Goal: Task Accomplishment & Management: Manage account settings

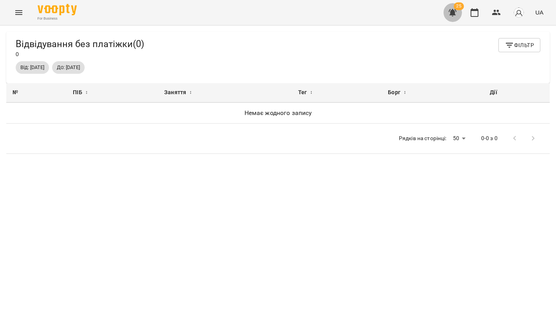
click at [456, 16] on icon "button" at bounding box center [452, 12] width 9 height 9
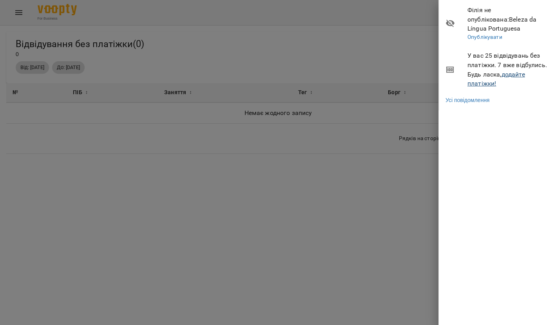
click at [489, 73] on link "додайте платіжки!" at bounding box center [497, 79] width 58 height 17
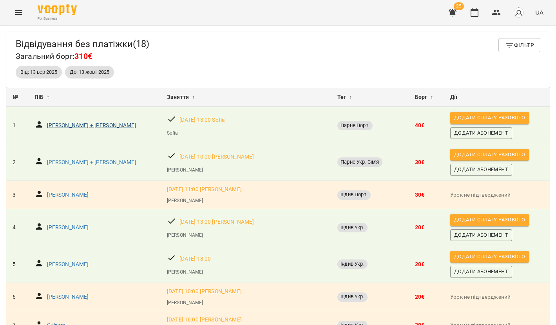
click at [89, 127] on p "Oksana + Alex Koltsky" at bounding box center [91, 126] width 89 height 8
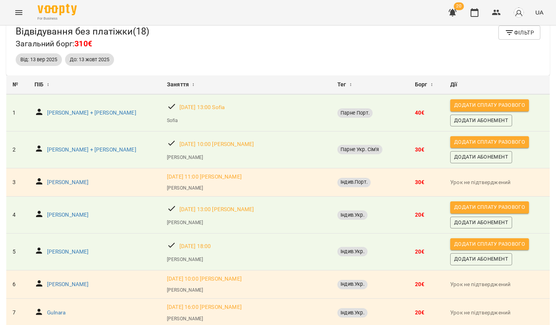
scroll to position [14, 0]
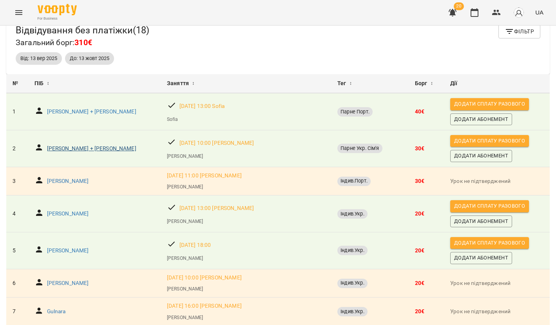
click at [96, 145] on p "Кирило + Анастасія" at bounding box center [91, 149] width 89 height 8
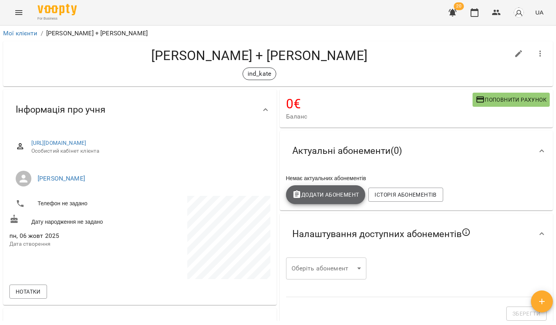
click at [327, 196] on span "Додати Абонемент" at bounding box center [326, 194] width 67 height 9
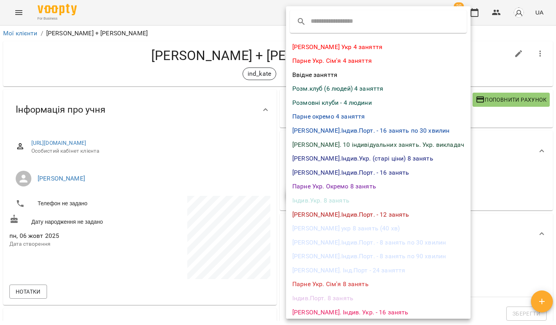
click at [333, 284] on li "Парне Укр. Сім'я 8 занять" at bounding box center [378, 284] width 185 height 14
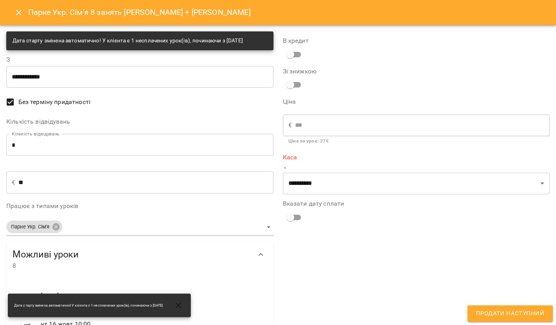
click at [67, 140] on input "*" at bounding box center [139, 145] width 267 height 22
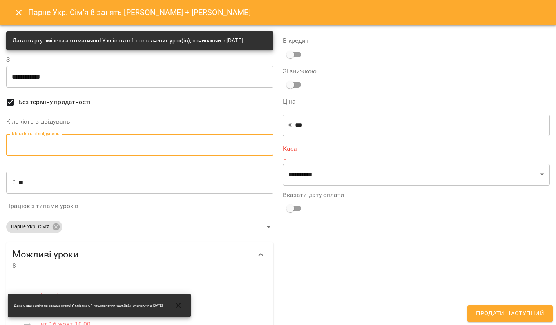
type input "*"
type input "**"
type input "***"
type input "**"
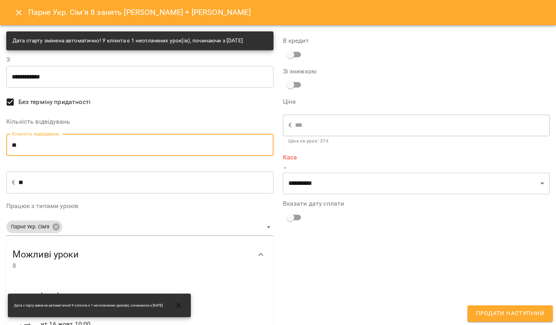
click at [340, 245] on div "**********" at bounding box center [416, 294] width 277 height 534
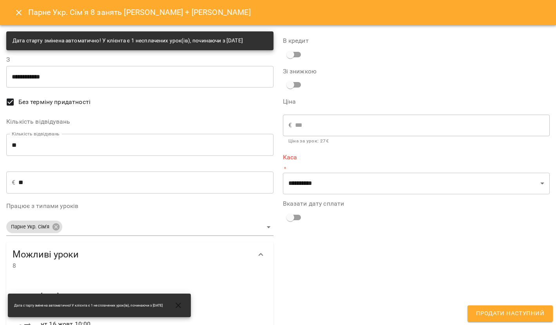
click at [345, 194] on div "**********" at bounding box center [416, 294] width 277 height 534
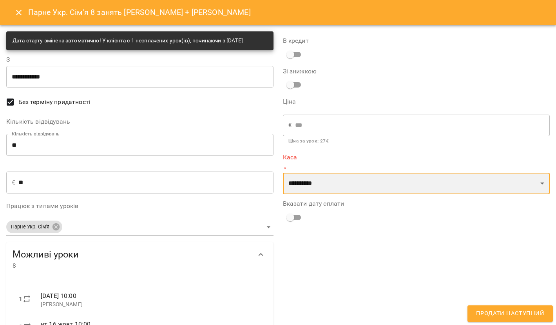
select select "**********"
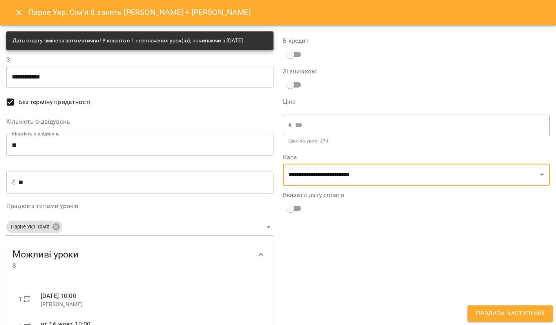
click at [502, 310] on span "Продати наступний" at bounding box center [510, 313] width 68 height 10
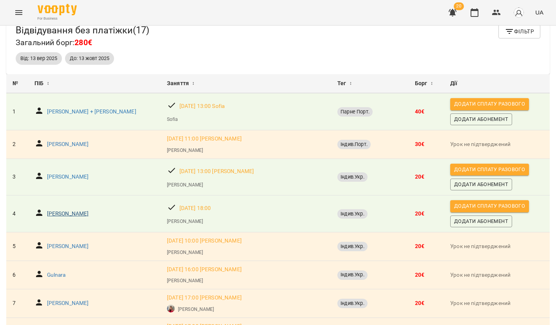
click at [70, 213] on p "[PERSON_NAME]" at bounding box center [68, 214] width 42 height 8
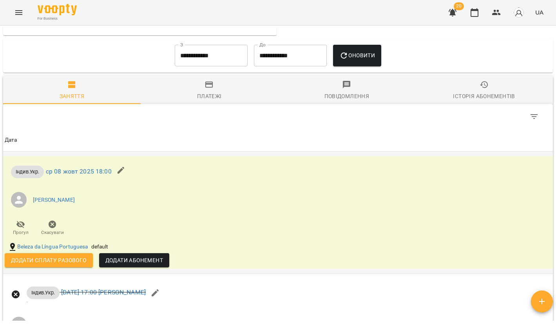
scroll to position [478, 0]
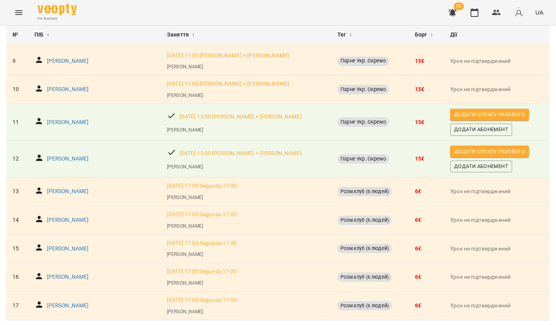
scroll to position [318, 0]
click at [84, 118] on p "[PERSON_NAME]" at bounding box center [68, 122] width 42 height 8
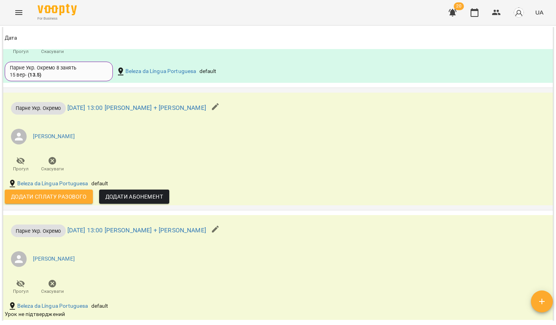
scroll to position [800, 0]
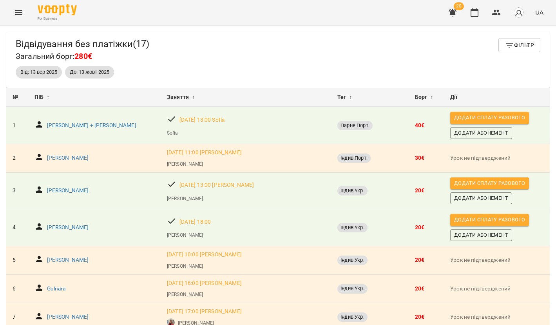
click at [21, 15] on icon "Menu" at bounding box center [18, 12] width 7 height 5
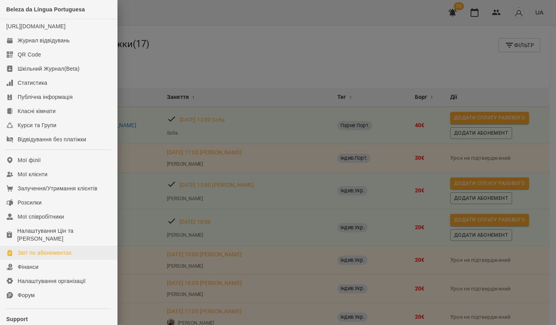
click at [48, 256] on div "Звіт по абонементах" at bounding box center [45, 253] width 54 height 8
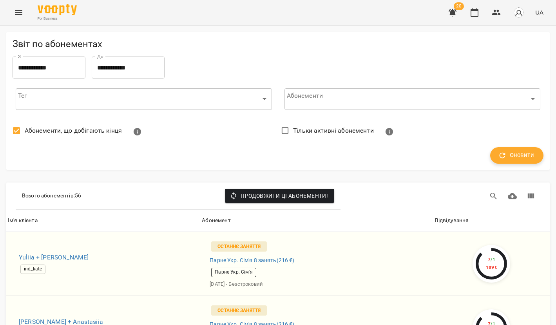
click at [514, 161] on button "Оновити" at bounding box center [517, 155] width 53 height 16
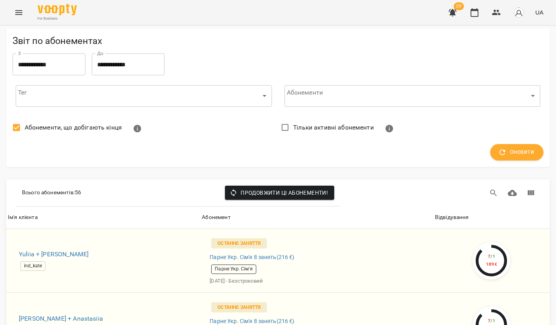
scroll to position [203, 0]
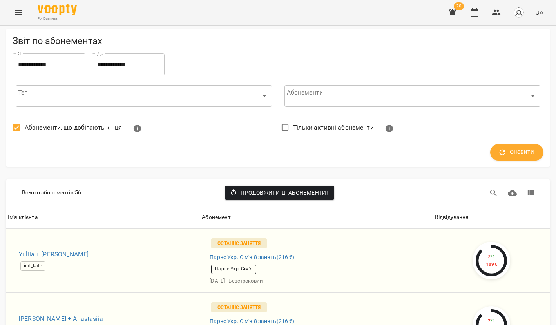
scroll to position [3117, 0]
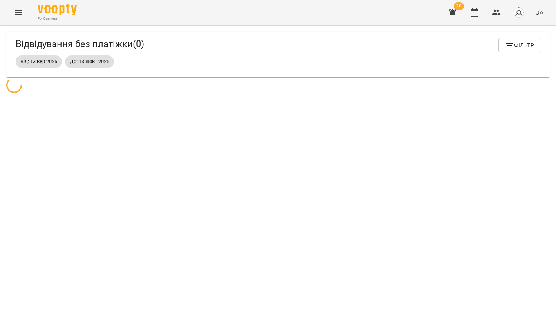
scroll to position [25, 0]
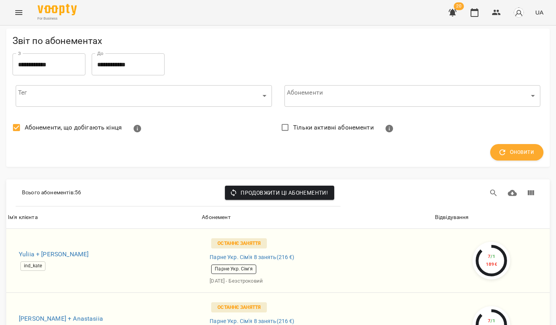
scroll to position [3132, 0]
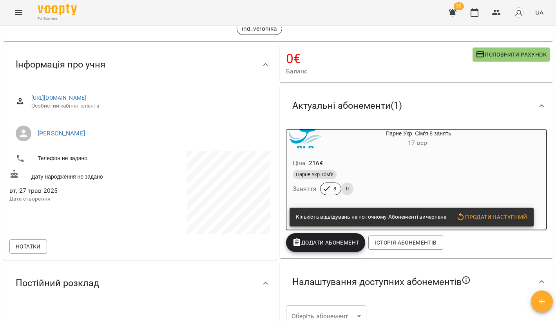
scroll to position [50, 0]
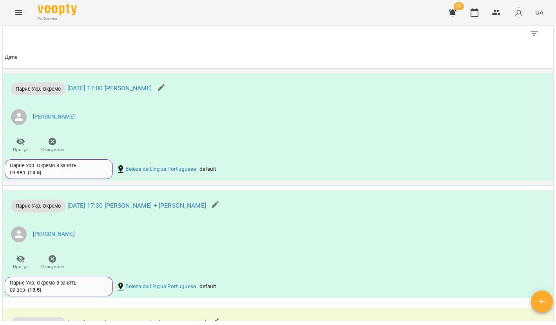
scroll to position [558, 0]
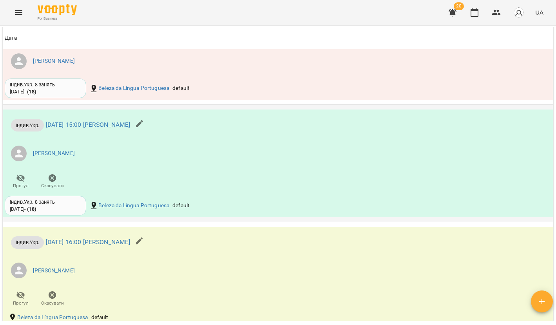
scroll to position [659, 0]
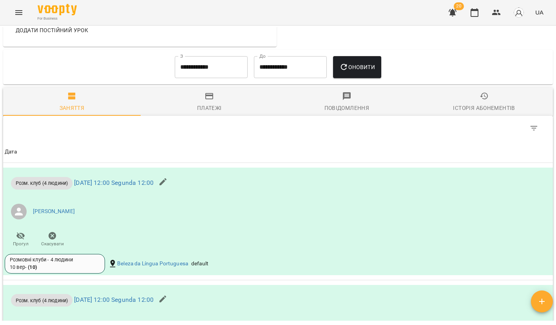
scroll to position [413, 0]
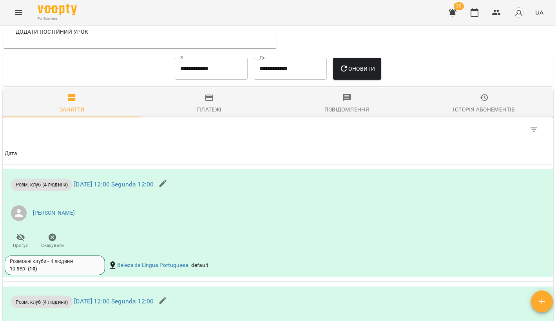
click at [195, 70] on input "**********" at bounding box center [211, 69] width 73 height 22
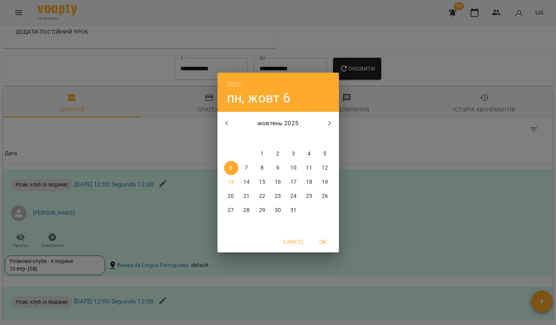
click at [227, 124] on icon "button" at bounding box center [226, 123] width 3 height 5
click at [271, 185] on div "18" at bounding box center [279, 182] width 16 height 14
type input "**********"
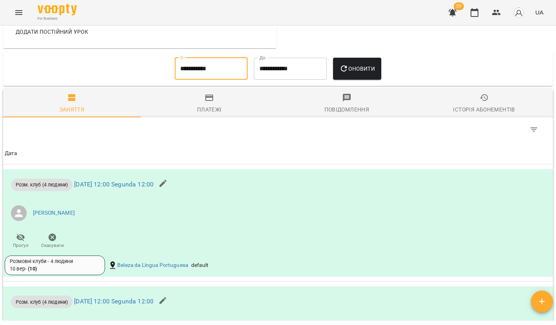
click at [365, 65] on span "Оновити" at bounding box center [358, 68] width 36 height 9
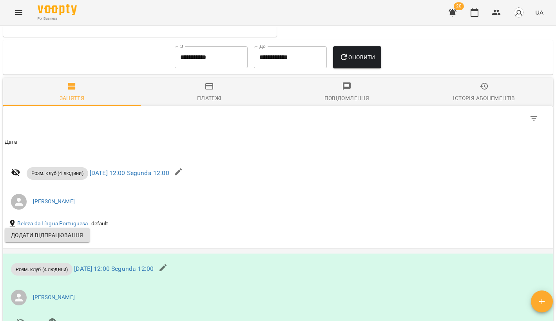
scroll to position [424, 0]
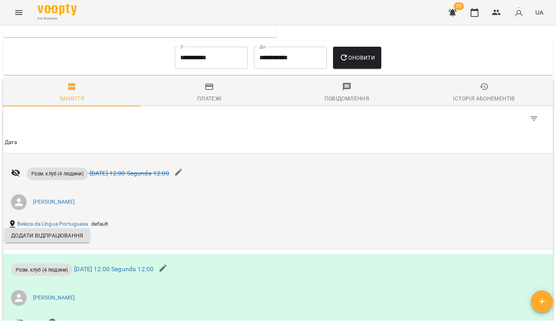
click at [145, 176] on p "Розм. клуб (4 людини) пн 22 вер 2025 12:00 Segunda 12:00" at bounding box center [98, 173] width 143 height 13
click at [145, 171] on link "пн 22 вер 2025 12:00 Segunda 12:00" at bounding box center [130, 172] width 80 height 7
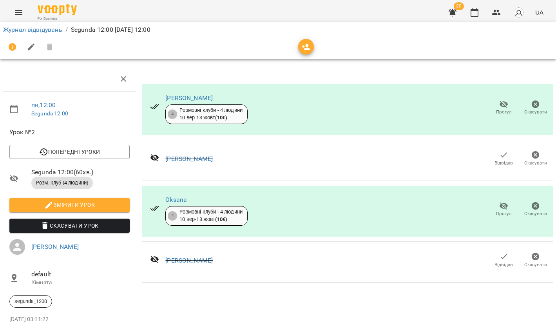
scroll to position [24, 0]
click at [503, 150] on icon "button" at bounding box center [504, 154] width 9 height 9
click at [504, 150] on icon "button" at bounding box center [504, 154] width 9 height 9
click at [505, 153] on icon "button" at bounding box center [504, 155] width 7 height 5
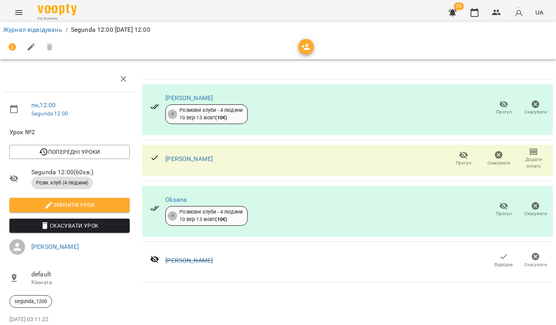
click at [468, 151] on icon "button" at bounding box center [464, 154] width 9 height 7
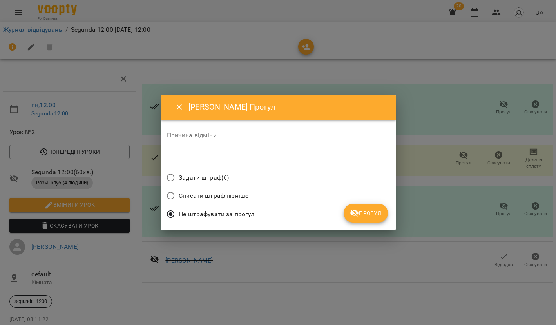
click at [201, 191] on label "Списати штраф пізніше" at bounding box center [206, 195] width 86 height 16
click at [191, 175] on span "Задати штраф(€)" at bounding box center [204, 177] width 50 height 9
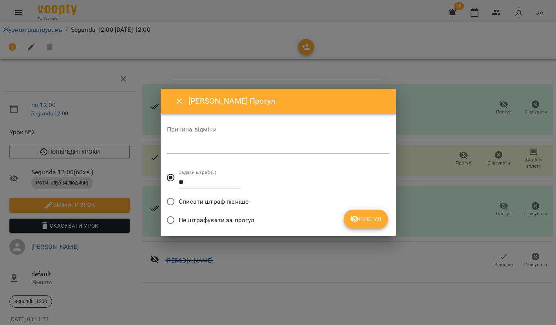
click at [179, 104] on icon "Close" at bounding box center [179, 100] width 9 height 9
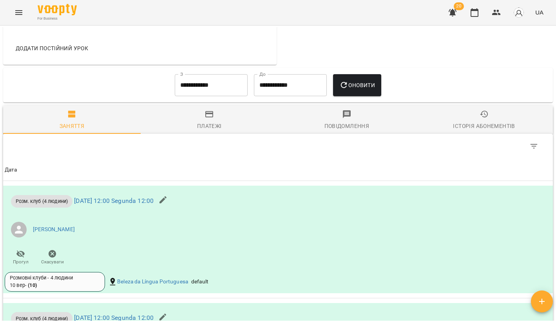
scroll to position [355, 0]
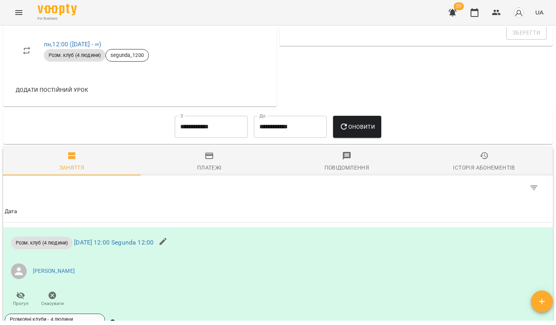
click at [198, 122] on input "**********" at bounding box center [211, 127] width 73 height 22
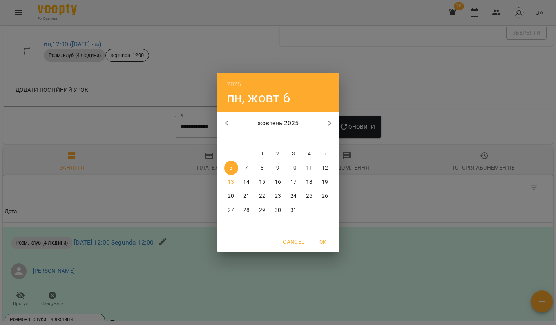
click at [231, 121] on icon "button" at bounding box center [226, 122] width 9 height 9
click at [230, 192] on p "22" at bounding box center [231, 196] width 6 height 8
type input "**********"
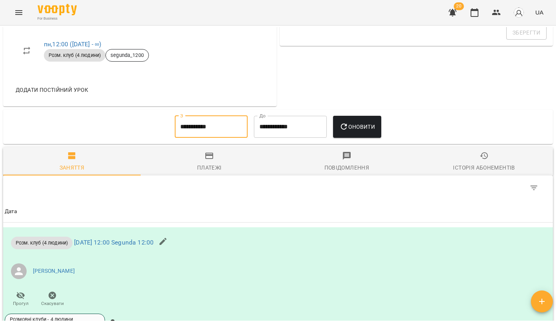
click at [349, 126] on icon "button" at bounding box center [344, 126] width 9 height 9
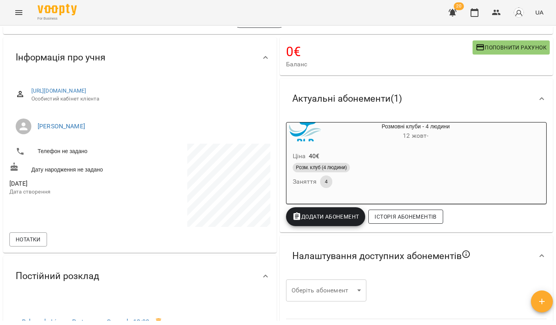
scroll to position [56, 0]
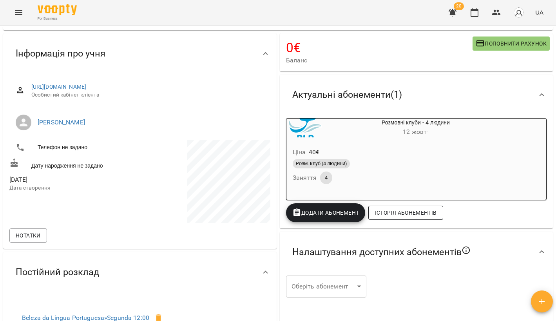
click at [396, 210] on span "Історія абонементів" at bounding box center [406, 212] width 62 height 9
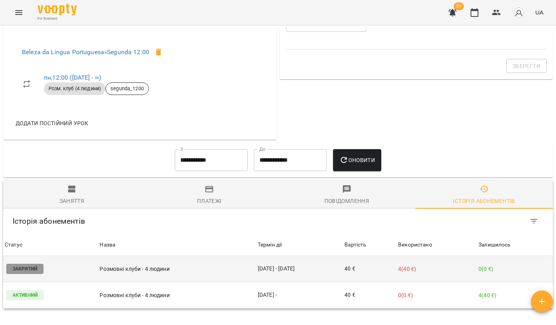
click at [323, 256] on td "10 вер - 14 жовт" at bounding box center [299, 269] width 87 height 26
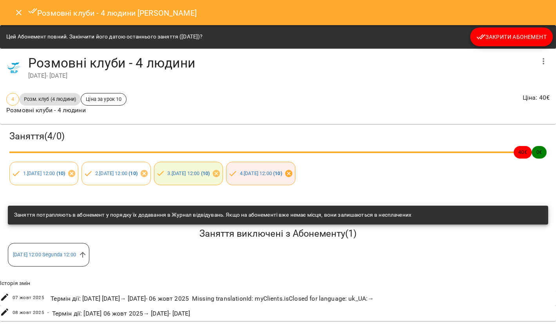
click at [293, 172] on icon at bounding box center [288, 173] width 7 height 7
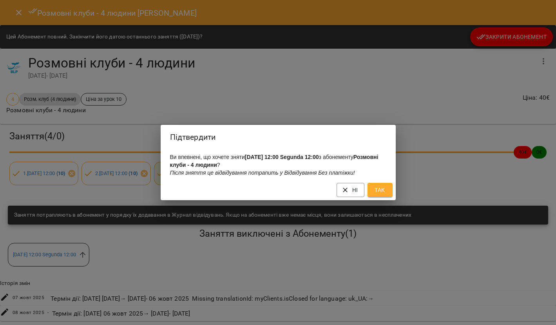
click at [374, 192] on span "Так" at bounding box center [380, 189] width 13 height 9
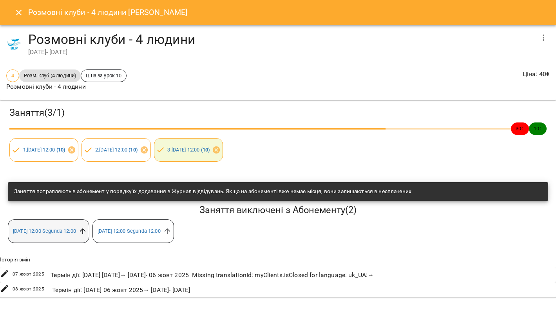
click at [87, 229] on icon at bounding box center [82, 231] width 9 height 9
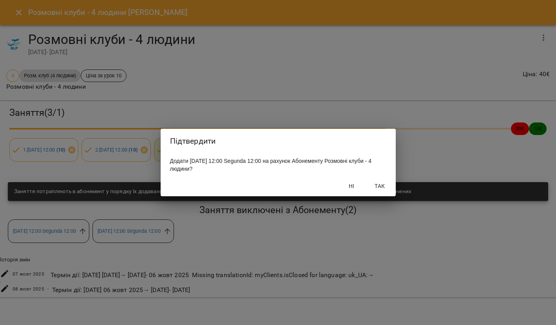
click at [378, 186] on span "Так" at bounding box center [380, 185] width 19 height 9
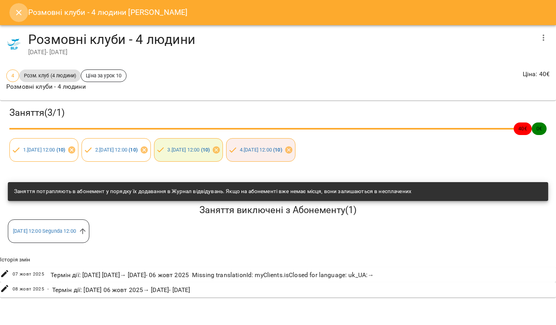
click at [16, 14] on icon "Close" at bounding box center [18, 12] width 9 height 9
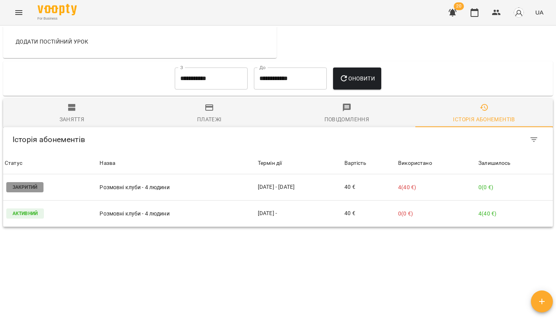
scroll to position [265, 0]
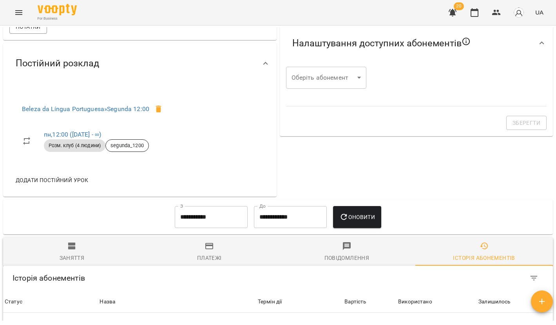
click at [51, 241] on span "Заняття" at bounding box center [72, 251] width 128 height 21
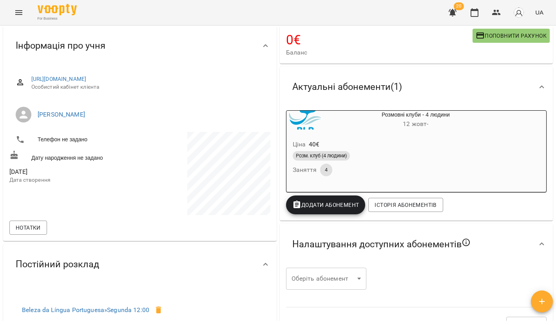
scroll to position [62, 0]
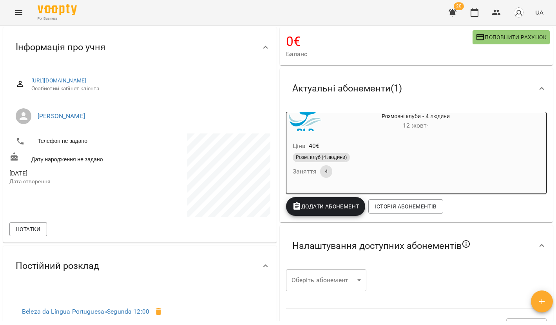
click at [419, 122] on span "12 жовт -" at bounding box center [415, 125] width 25 height 7
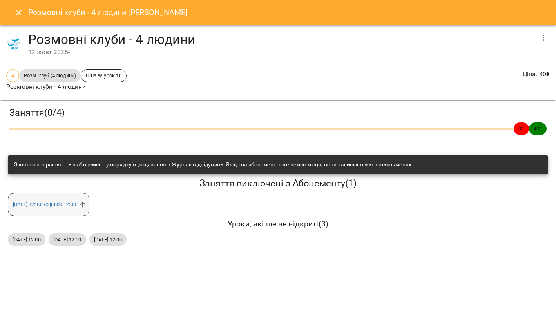
click at [81, 204] on span "пн 13 жовт 2025 12:00 Segunda 12:00" at bounding box center [44, 203] width 73 height 7
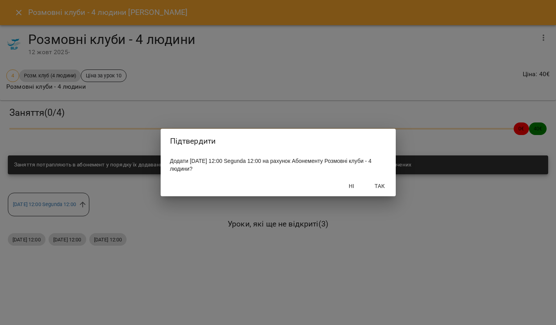
click at [385, 184] on span "Так" at bounding box center [380, 185] width 19 height 9
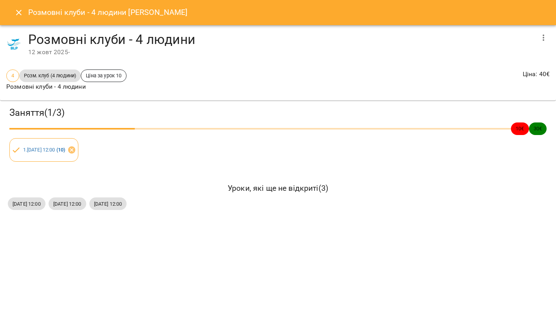
click at [13, 5] on button "Close" at bounding box center [18, 12] width 19 height 19
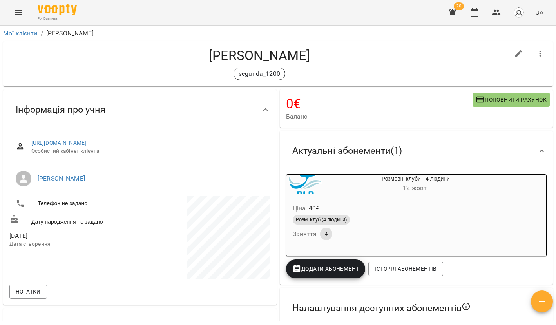
scroll to position [0, 0]
click at [23, 9] on icon "Menu" at bounding box center [18, 12] width 9 height 9
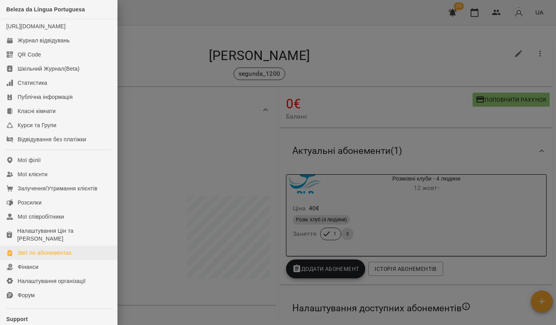
click at [59, 256] on div "Звіт по абонементах" at bounding box center [45, 253] width 54 height 8
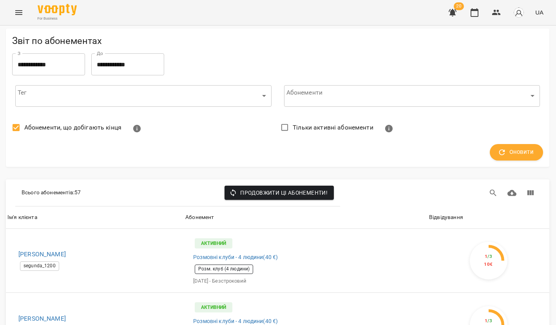
scroll to position [384, 0]
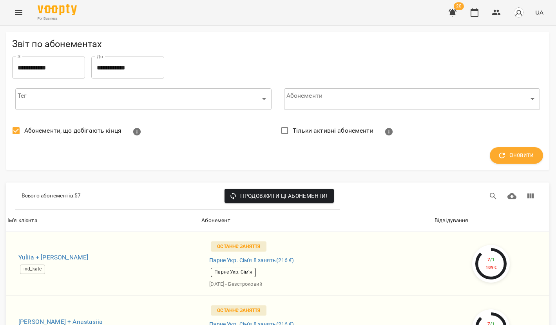
scroll to position [0, 0]
click at [21, 11] on icon "Menu" at bounding box center [18, 12] width 9 height 9
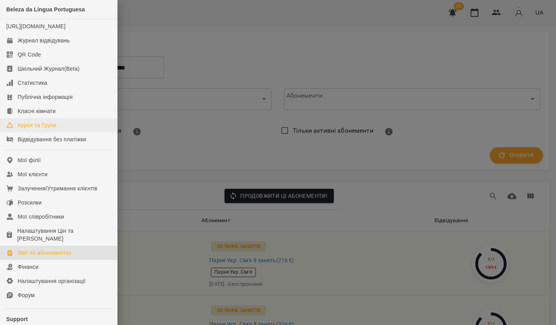
click at [44, 129] on div "Курси та Групи" at bounding box center [37, 125] width 39 height 8
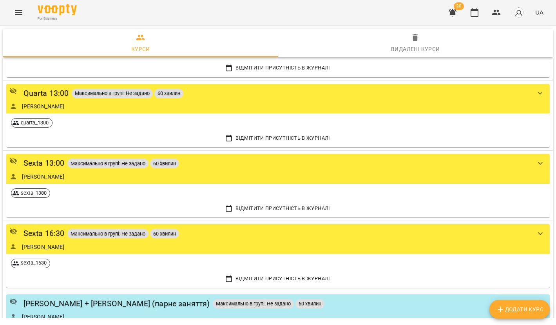
scroll to position [396, 0]
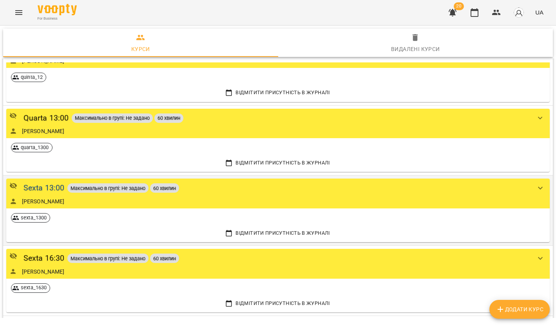
click at [45, 185] on div "Sexta 13:00" at bounding box center [44, 188] width 41 height 12
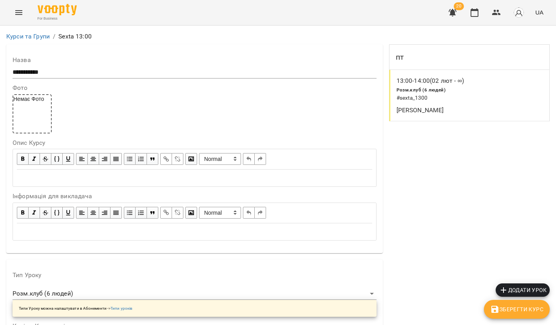
scroll to position [675, 0]
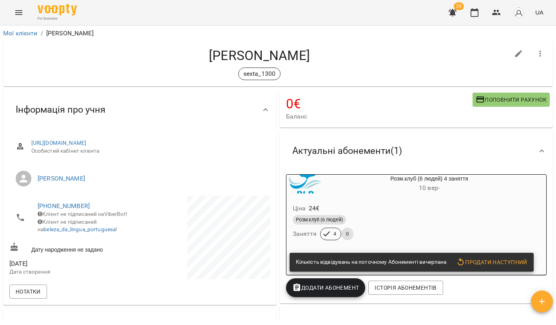
click at [426, 220] on div "Розм.клуб (6 людей)" at bounding box center [411, 219] width 236 height 9
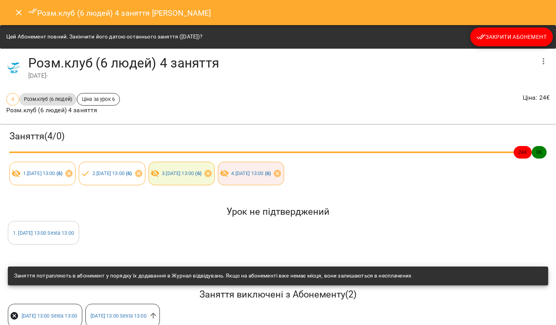
click at [508, 35] on span "Закрити Абонемент" at bounding box center [512, 36] width 70 height 9
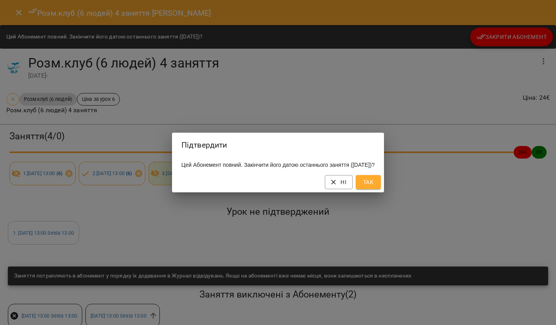
click at [375, 187] on span "Так" at bounding box center [368, 181] width 13 height 9
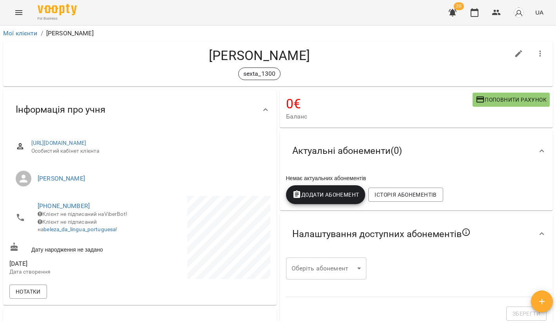
click at [520, 51] on icon "button" at bounding box center [518, 53] width 9 height 9
select select "**"
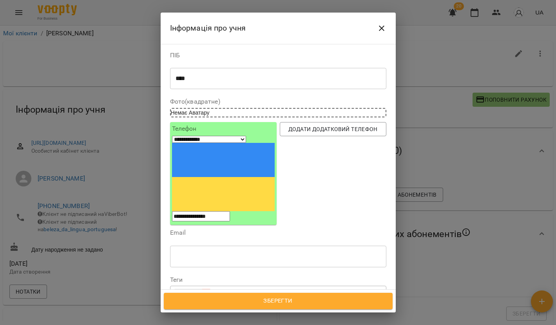
click at [209, 290] on icon at bounding box center [206, 292] width 5 height 5
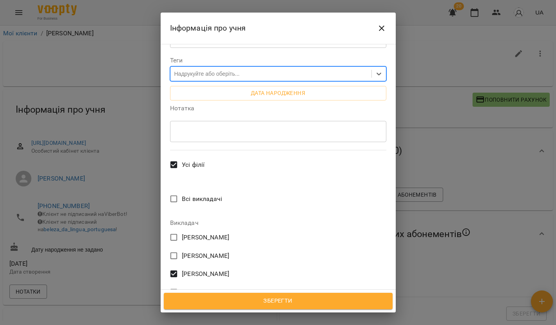
scroll to position [221, 0]
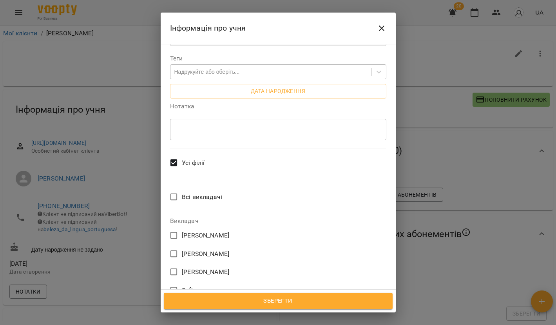
click at [229, 306] on button "Зберегти" at bounding box center [278, 301] width 229 height 16
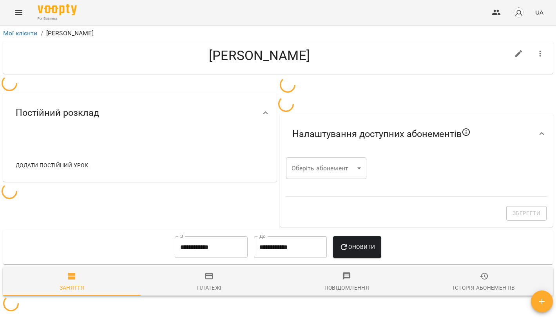
click at [545, 56] on icon "button" at bounding box center [540, 53] width 9 height 9
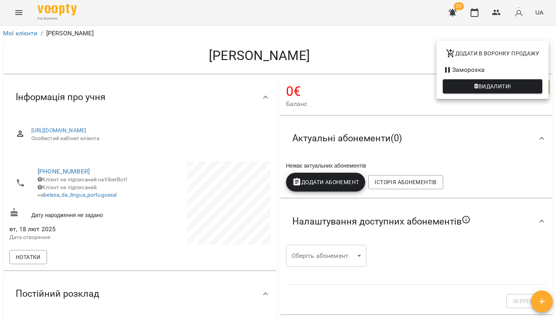
click at [482, 89] on span "Видалити!" at bounding box center [495, 86] width 33 height 9
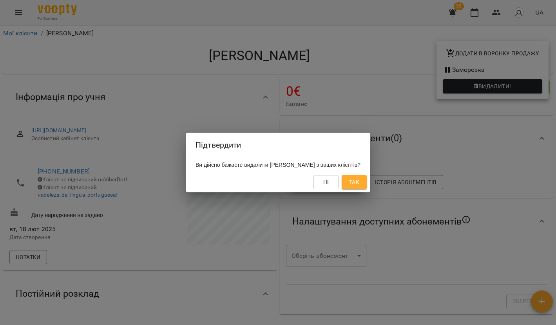
click at [349, 183] on span "Так" at bounding box center [354, 181] width 10 height 9
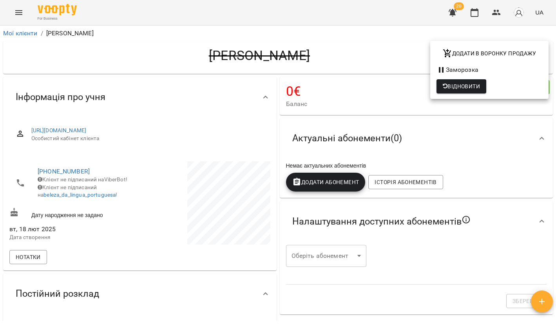
click at [181, 27] on div at bounding box center [278, 162] width 556 height 325
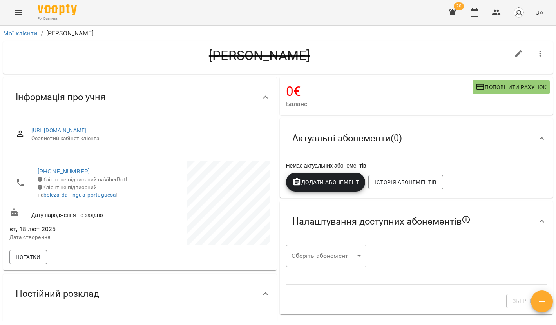
click at [25, 17] on button "Menu" at bounding box center [18, 12] width 19 height 19
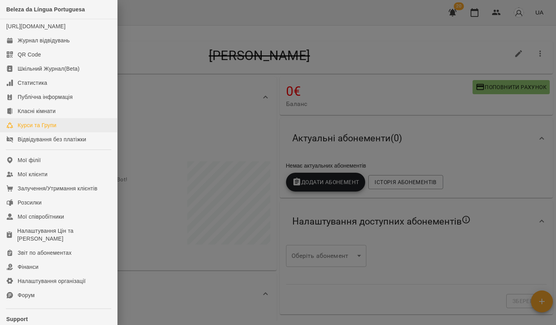
click at [45, 129] on div "Курси та Групи" at bounding box center [37, 125] width 39 height 8
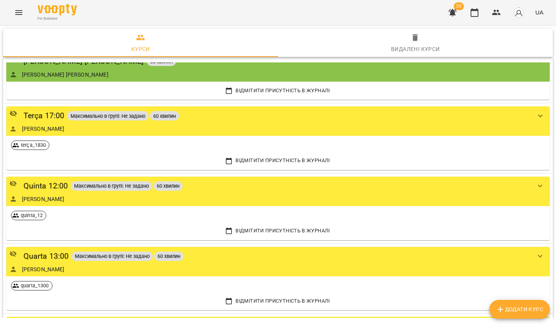
scroll to position [273, 0]
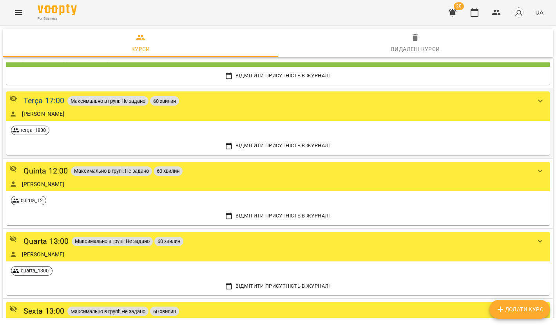
click at [51, 99] on div "Terça 17:00" at bounding box center [44, 101] width 41 height 12
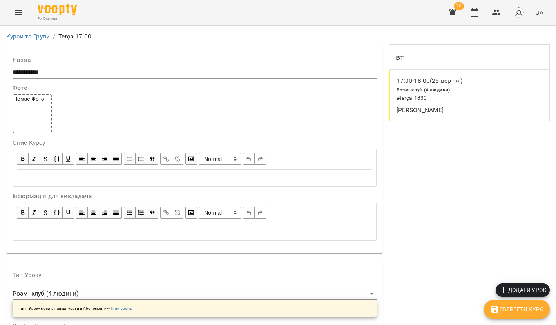
scroll to position [645, 0]
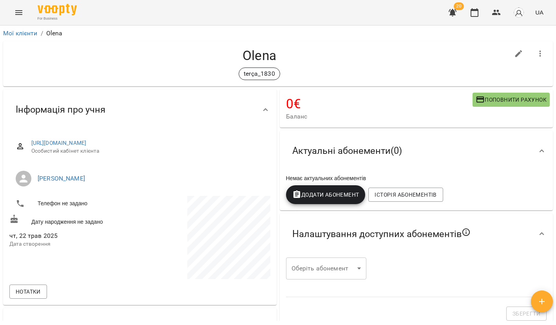
click at [524, 51] on button "button" at bounding box center [519, 53] width 19 height 19
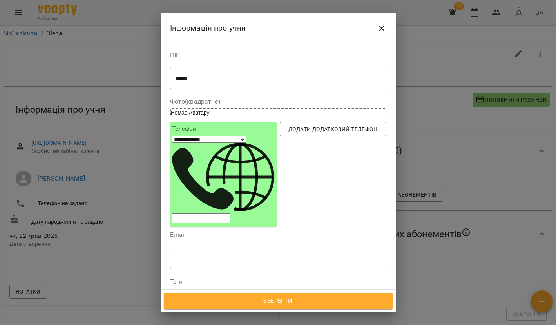
click at [210, 291] on div at bounding box center [205, 295] width 9 height 9
click at [217, 291] on div "Надрукуйте або оберіть..." at bounding box center [207, 295] width 65 height 8
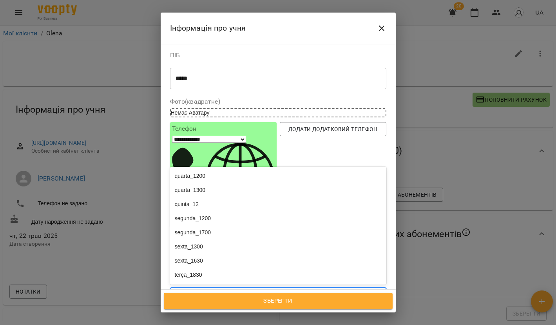
scroll to position [124, 0]
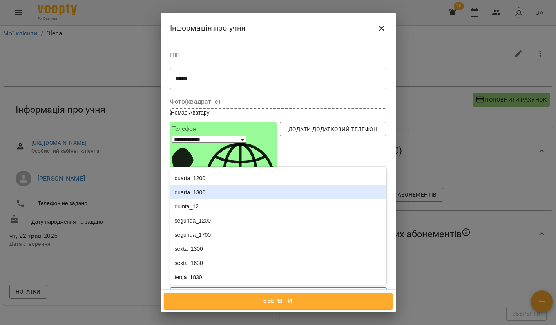
click at [207, 185] on div "quarta_1300" at bounding box center [278, 192] width 216 height 14
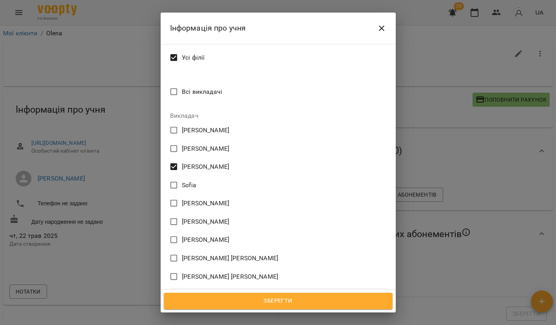
scroll to position [327, 0]
click at [250, 307] on button "Зберегти" at bounding box center [278, 301] width 229 height 16
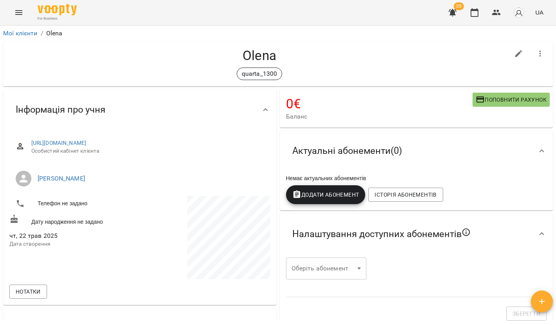
click at [543, 56] on icon "button" at bounding box center [540, 53] width 9 height 9
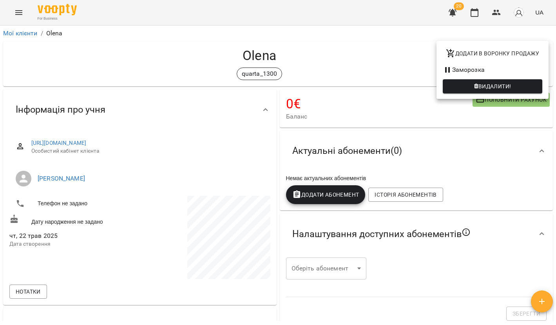
click at [473, 71] on li "Заморозка" at bounding box center [493, 70] width 112 height 14
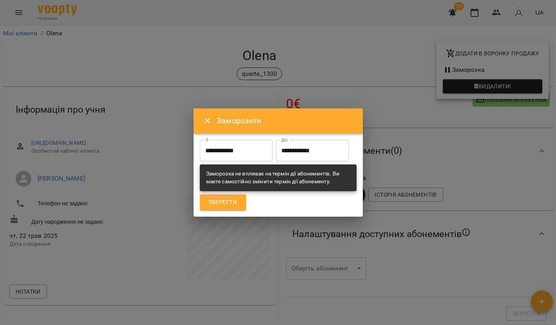
click at [276, 159] on input "**********" at bounding box center [312, 151] width 73 height 22
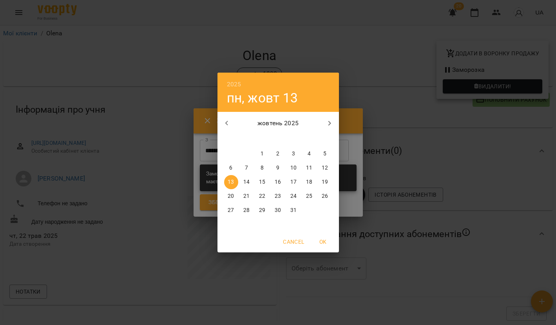
click at [295, 207] on p "31" at bounding box center [294, 210] width 6 height 8
type input "**********"
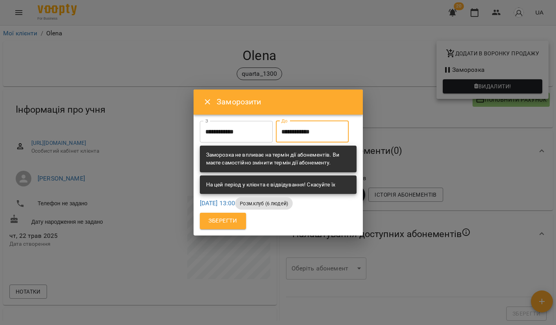
click at [229, 229] on button "Зберегти" at bounding box center [223, 221] width 46 height 16
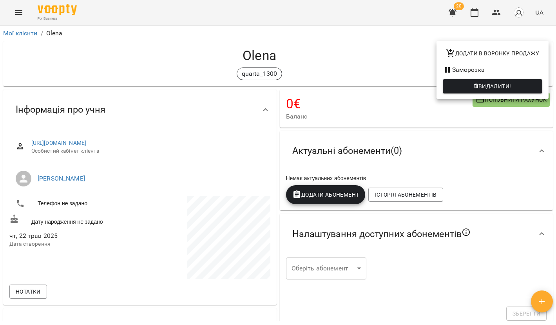
click at [401, 84] on div at bounding box center [278, 162] width 556 height 325
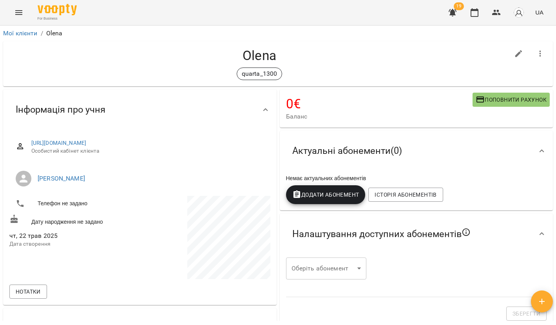
click at [453, 17] on button "button" at bounding box center [453, 12] width 19 height 19
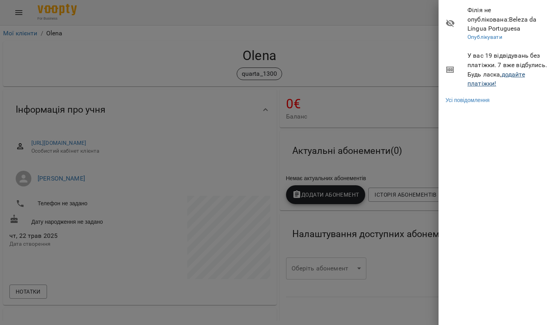
click at [484, 71] on link "додайте платіжки!" at bounding box center [497, 79] width 58 height 17
